Goal: Task Accomplishment & Management: Use online tool/utility

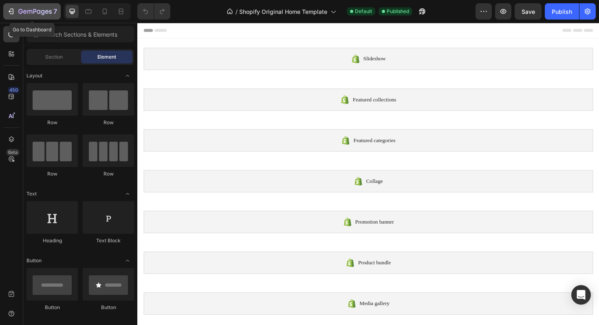
click at [13, 11] on icon "button" at bounding box center [12, 12] width 4 height 6
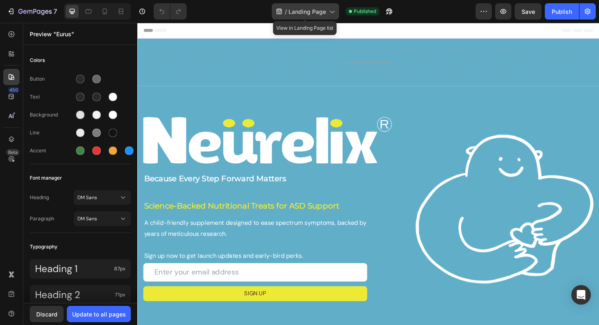
click at [321, 16] on div "/ Landing Page" at bounding box center [305, 11] width 67 height 16
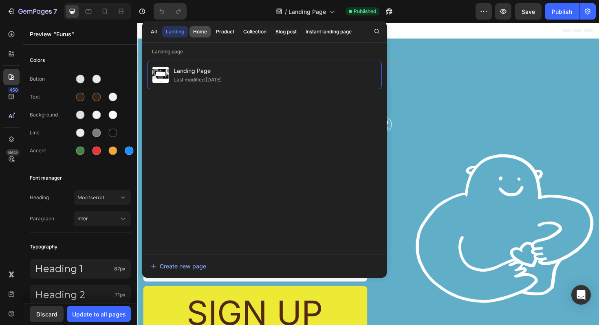
click at [196, 31] on div "Home" at bounding box center [200, 31] width 14 height 7
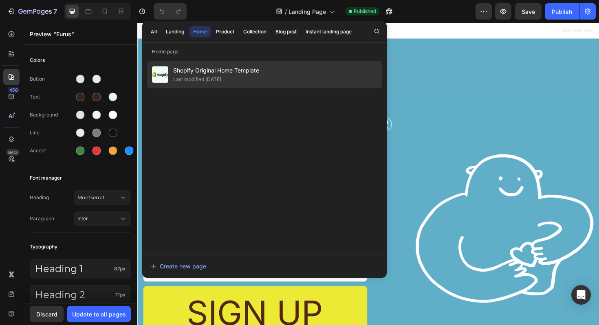
click at [203, 77] on div "Last modified [DATE]" at bounding box center [197, 79] width 48 height 8
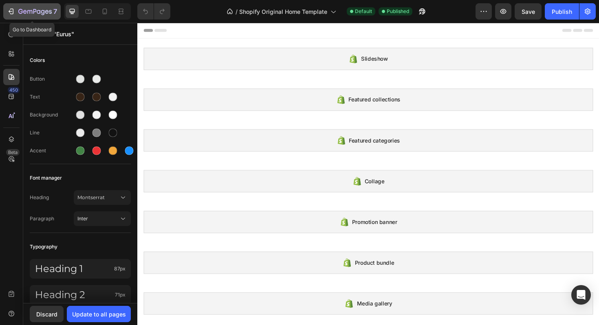
click at [14, 9] on icon "button" at bounding box center [11, 11] width 8 height 8
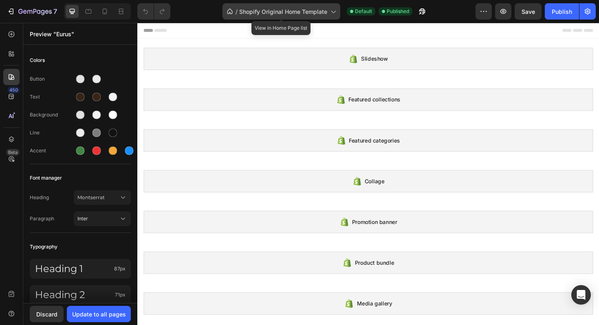
click at [309, 18] on div "/ Shopify Original Home Template" at bounding box center [282, 11] width 118 height 16
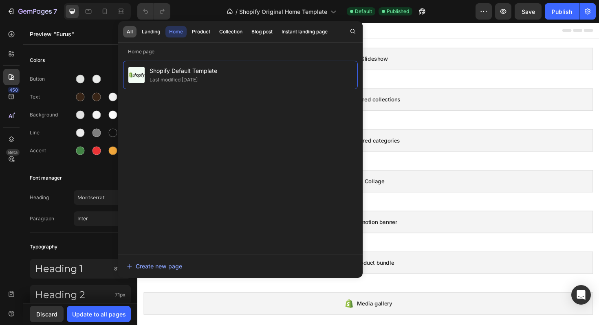
click at [128, 30] on div "All" at bounding box center [130, 31] width 6 height 7
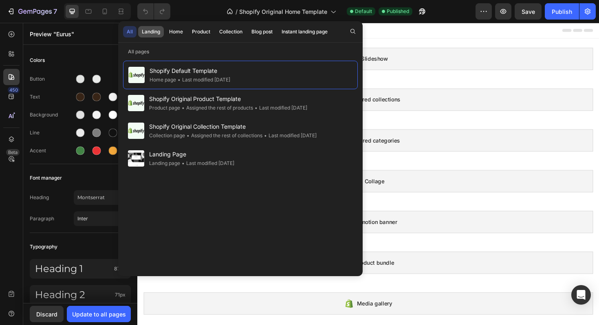
click at [165, 35] on button "Landing" at bounding box center [175, 31] width 21 height 11
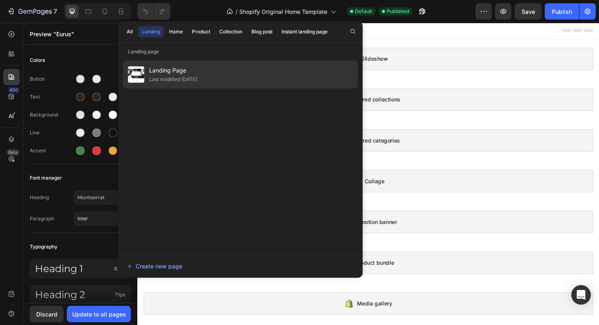
click at [163, 72] on span "Landing Page" at bounding box center [173, 71] width 48 height 10
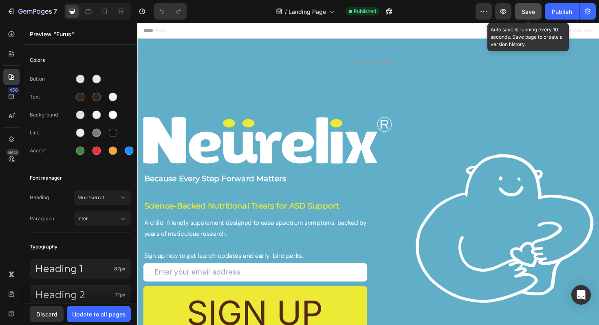
click at [532, 15] on span "Save" at bounding box center [528, 11] width 13 height 7
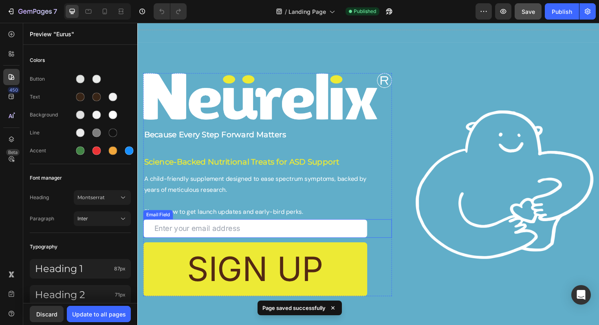
scroll to position [109, 0]
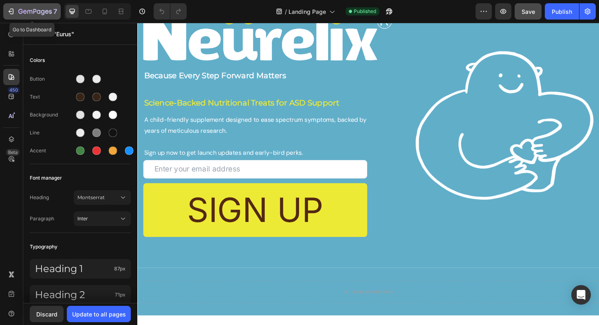
click at [6, 11] on button "7" at bounding box center [31, 11] width 57 height 16
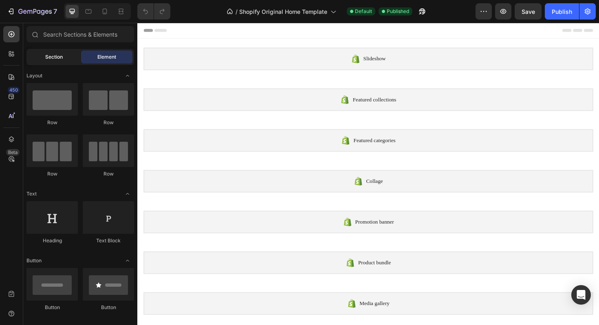
click at [49, 58] on span "Section" at bounding box center [54, 56] width 18 height 7
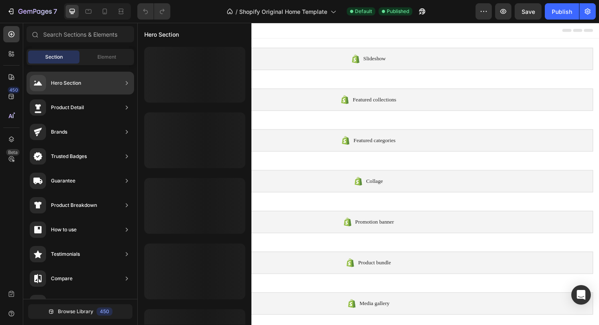
click at [57, 88] on div "Hero Section" at bounding box center [55, 83] width 51 height 16
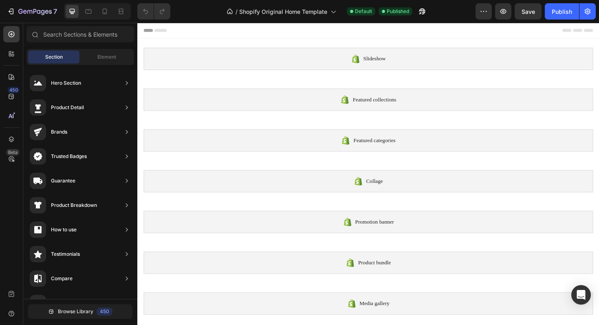
click at [53, 53] on div "Section" at bounding box center [53, 57] width 51 height 13
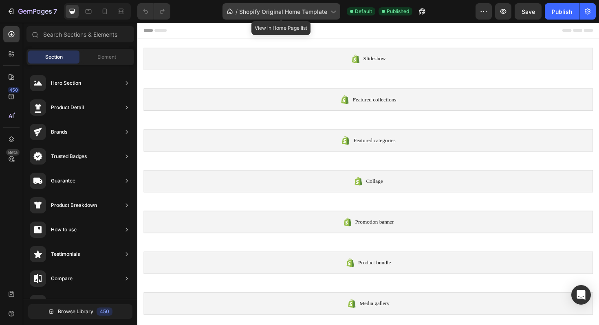
click at [317, 13] on span "Shopify Original Home Template" at bounding box center [283, 11] width 88 height 9
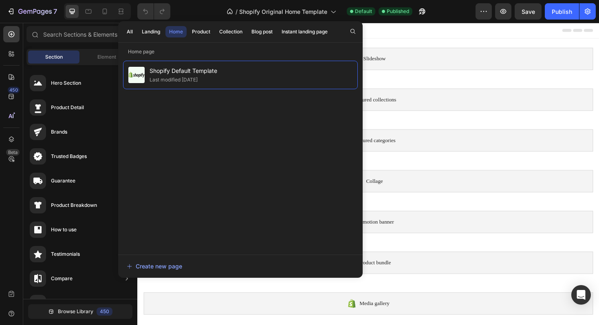
click at [203, 112] on div "Shopify Default Template Last modified 8 days ago" at bounding box center [240, 154] width 235 height 186
click at [152, 262] on div "Create new page" at bounding box center [154, 266] width 55 height 9
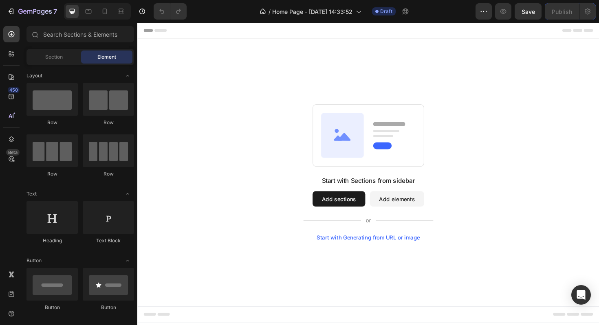
click at [361, 210] on button "Add sections" at bounding box center [351, 209] width 56 height 16
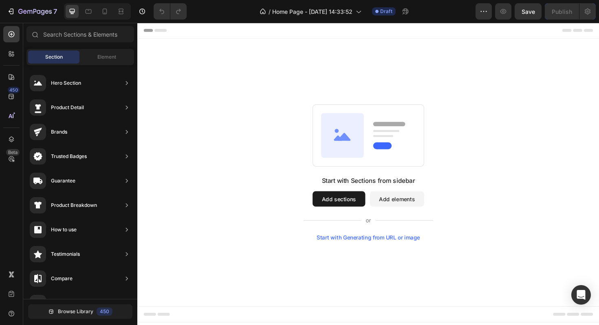
click at [289, 90] on div "Start with Sections from sidebar Add sections Add elements Start with Generatin…" at bounding box center [381, 182] width 489 height 284
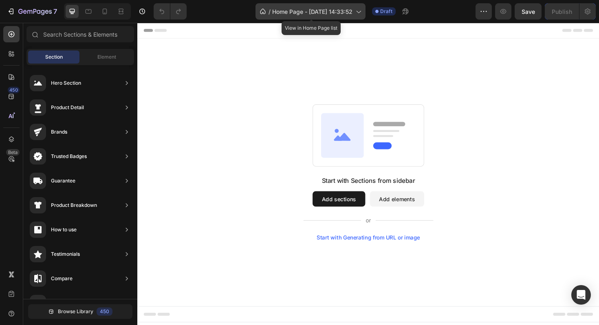
click at [316, 15] on span "Home Page - [DATE] 14:33:52" at bounding box center [312, 11] width 80 height 9
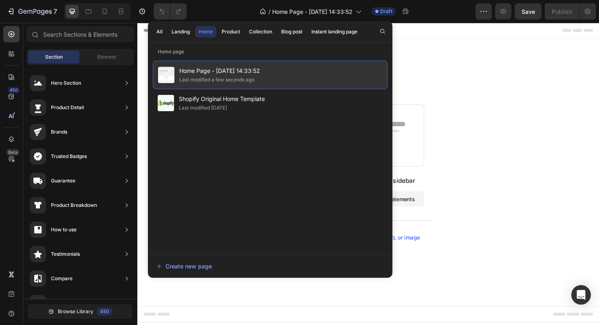
click at [281, 75] on div "Home Page - Aug 27, 14:33:52 Last modified a few seconds ago" at bounding box center [270, 75] width 235 height 29
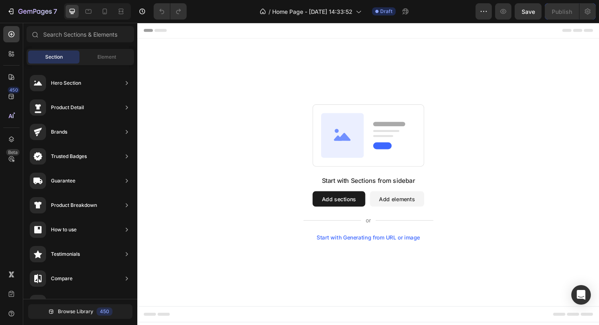
click at [340, 206] on button "Add sections" at bounding box center [351, 209] width 56 height 16
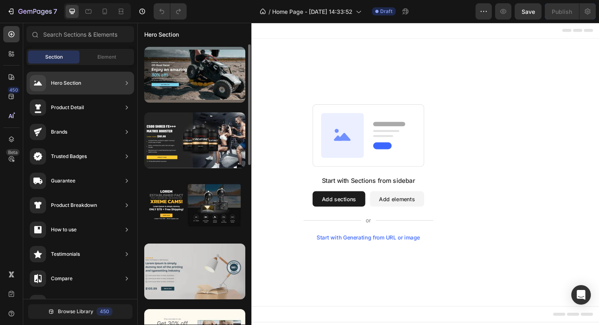
click at [207, 265] on div at bounding box center [194, 272] width 101 height 56
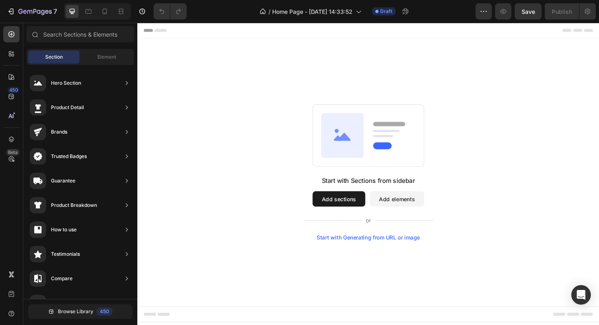
click at [360, 211] on button "Add sections" at bounding box center [351, 209] width 56 height 16
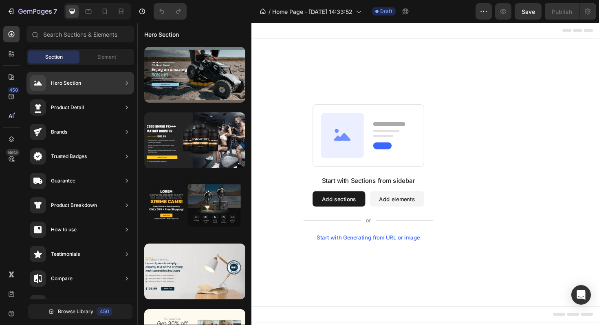
click at [92, 83] on div "Hero Section" at bounding box center [80, 83] width 108 height 23
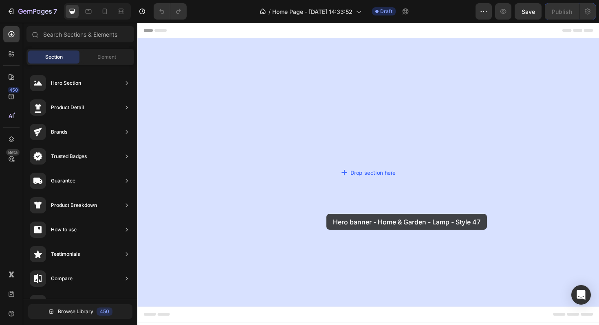
drag, startPoint x: 332, startPoint y: 303, endPoint x: 376, endPoint y: 201, distance: 111.8
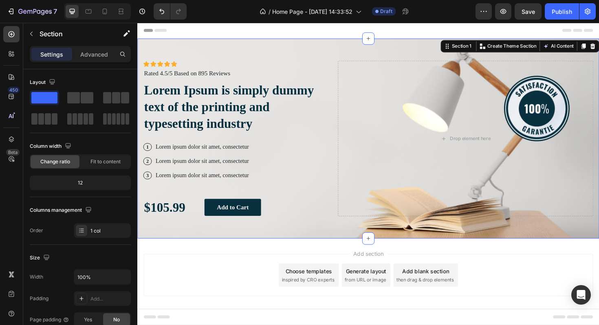
click at [251, 289] on div "Add section Choose templates inspired by CRO experts Generate layout from URL o…" at bounding box center [382, 290] width 476 height 45
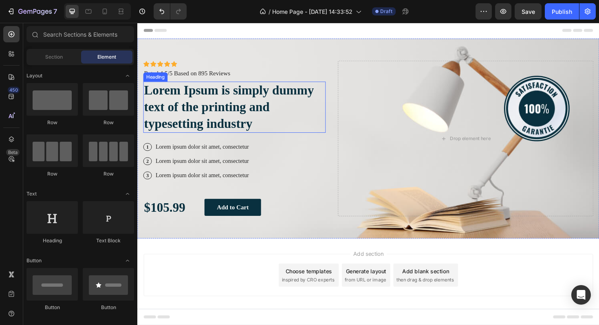
click at [218, 115] on h2 "Lorem Ipsum is simply dummy text of the printing and typesetting industry" at bounding box center [239, 112] width 193 height 54
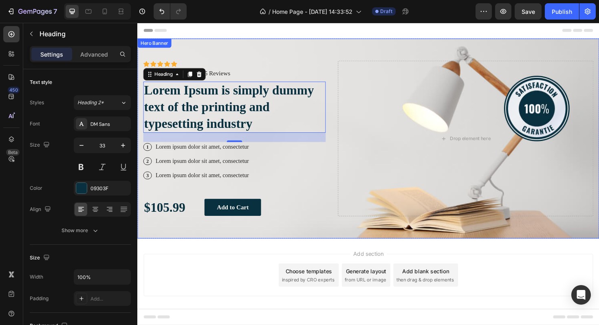
click at [295, 58] on div "Icon Icon Icon Icon Icon Icon List Icon Icon Icon Icon Icon Icon List Rated 4.5…" at bounding box center [381, 146] width 489 height 212
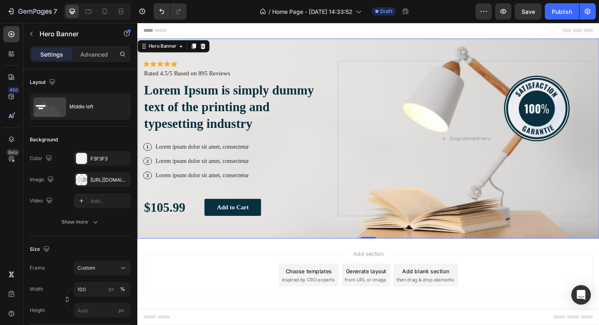
click at [168, 35] on div "Header" at bounding box center [157, 31] width 30 height 10
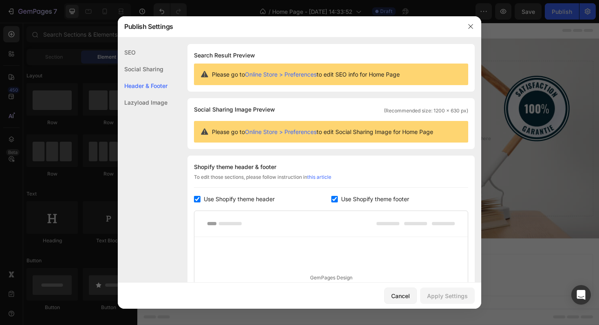
scroll to position [110, 0]
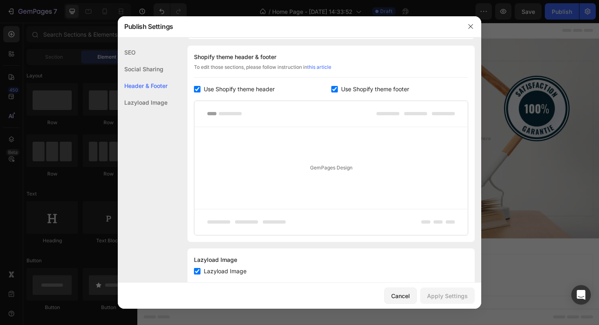
click at [198, 91] on input "checkbox" at bounding box center [197, 89] width 7 height 7
checkbox input "false"
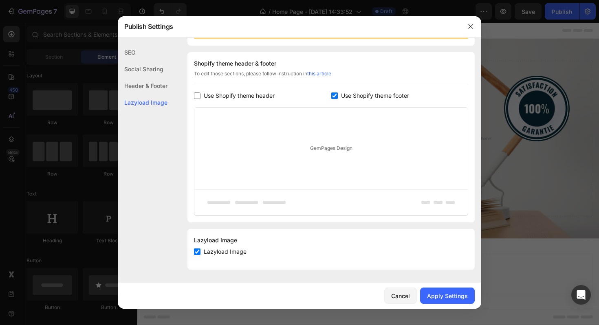
scroll to position [104, 0]
click at [332, 95] on input "checkbox" at bounding box center [334, 96] width 7 height 7
checkbox input "false"
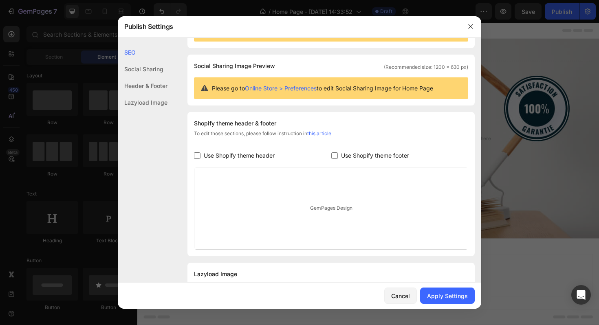
scroll to position [0, 0]
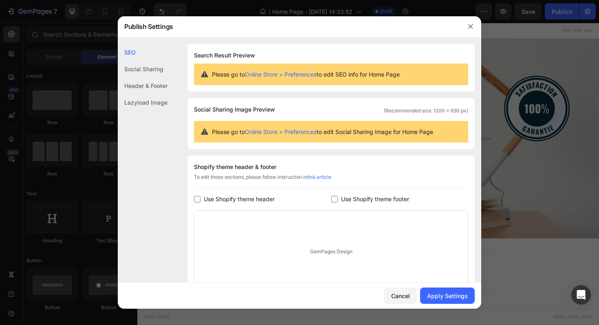
click at [319, 179] on link "this article" at bounding box center [319, 177] width 24 height 6
click at [195, 199] on input "checkbox" at bounding box center [197, 199] width 7 height 7
checkbox input "true"
click at [331, 199] on input "checkbox" at bounding box center [334, 199] width 7 height 7
checkbox input "true"
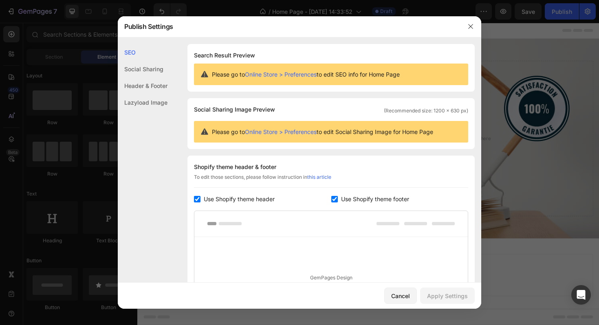
scroll to position [130, 0]
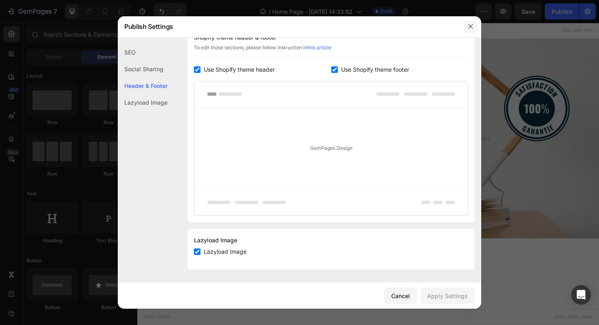
click at [469, 25] on icon "button" at bounding box center [470, 26] width 4 height 4
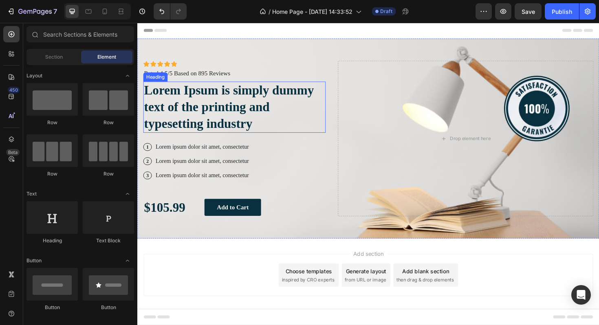
click at [227, 99] on h2 "Lorem Ipsum is simply dummy text of the printing and typesetting industry" at bounding box center [239, 112] width 193 height 54
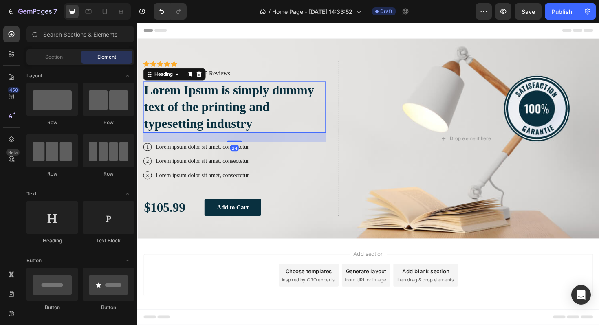
click at [227, 99] on h2 "Lorem Ipsum is simply dummy text of the printing and typesetting industry" at bounding box center [239, 112] width 193 height 54
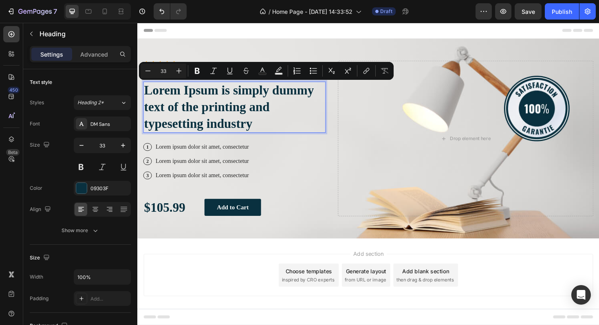
click at [219, 126] on p "Lorem Ipsum is simply dummy text of the printing and typesetting industry" at bounding box center [240, 112] width 192 height 53
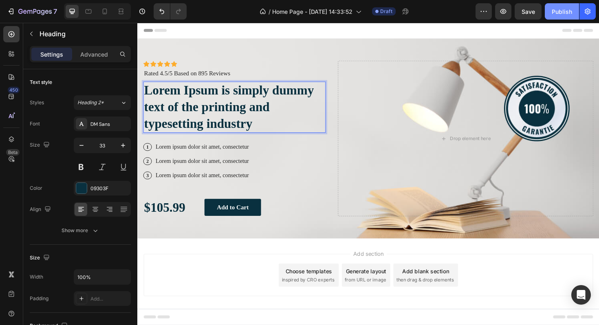
click at [565, 9] on div "Publish" at bounding box center [562, 11] width 20 height 9
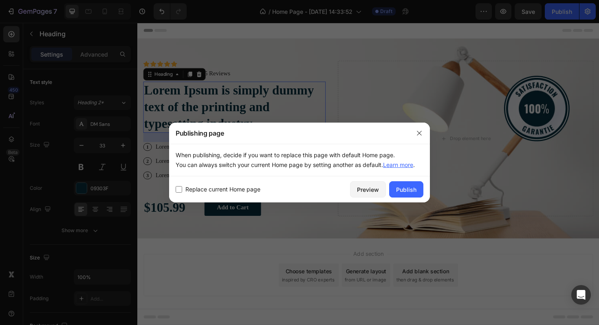
click at [216, 192] on span "Replace current Home page" at bounding box center [222, 190] width 75 height 10
checkbox input "true"
click at [409, 182] on button "Publish" at bounding box center [406, 189] width 34 height 16
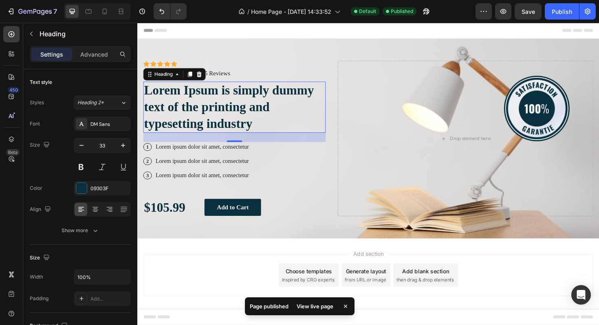
click at [317, 302] on div "View live page" at bounding box center [315, 306] width 46 height 11
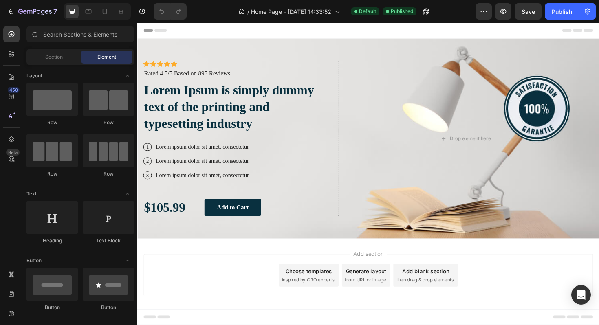
scroll to position [9, 0]
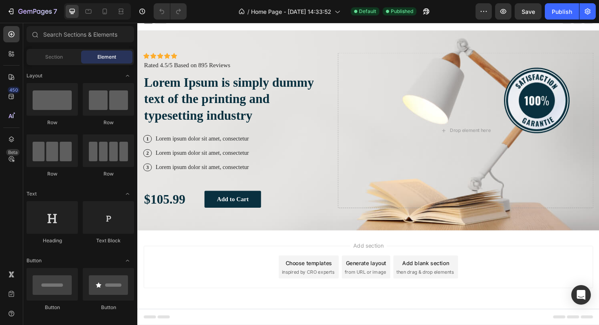
click at [222, 282] on div "Add section Choose templates inspired by CRO experts Generate layout from URL o…" at bounding box center [382, 281] width 476 height 45
click at [12, 11] on icon "button" at bounding box center [11, 11] width 8 height 8
click at [251, 293] on div "Add section Choose templates inspired by CRO experts Generate layout from URL o…" at bounding box center [382, 281] width 476 height 45
